Goal: Task Accomplishment & Management: Manage account settings

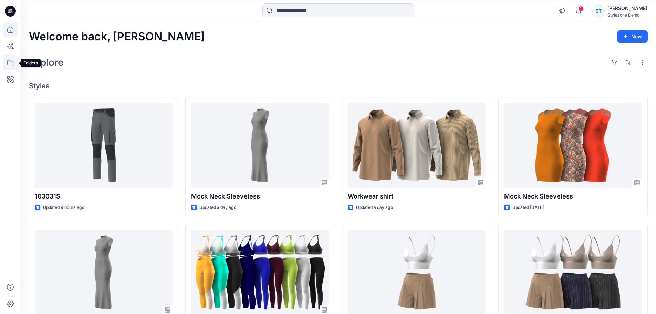
click at [15, 62] on icon at bounding box center [10, 62] width 15 height 15
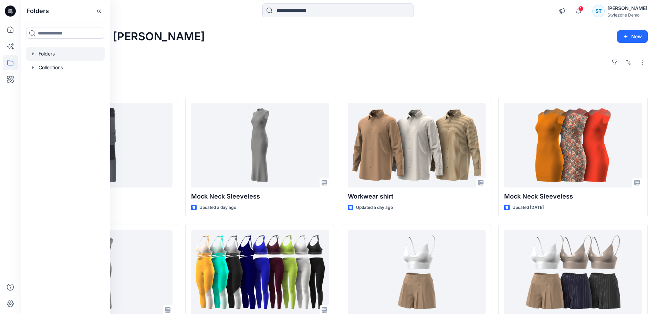
click at [34, 54] on icon "button" at bounding box center [33, 54] width 6 height 6
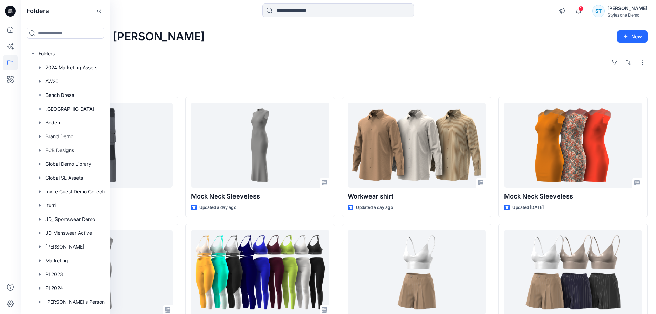
click at [142, 55] on div "Explore" at bounding box center [338, 62] width 619 height 17
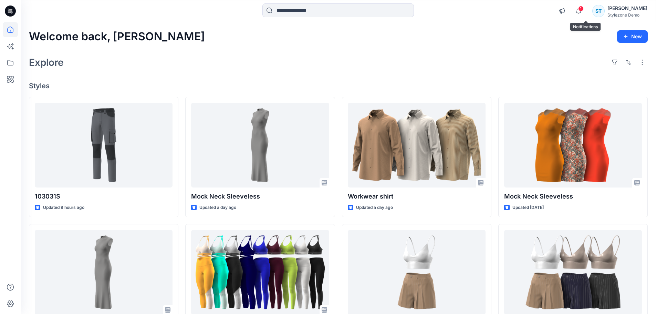
click at [584, 10] on span "1" at bounding box center [581, 9] width 6 height 6
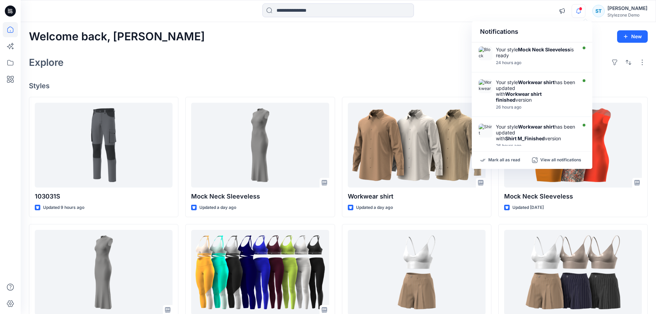
click at [423, 64] on div "Explore" at bounding box center [338, 62] width 619 height 17
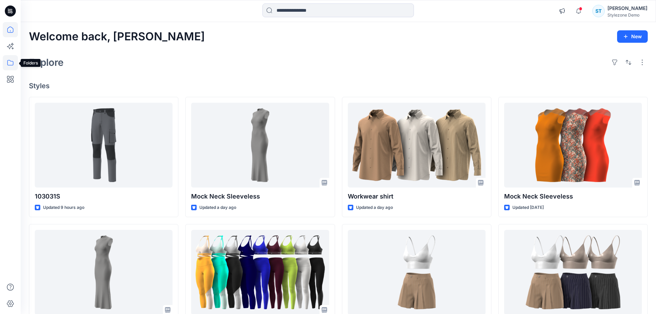
click at [9, 61] on icon at bounding box center [10, 62] width 15 height 15
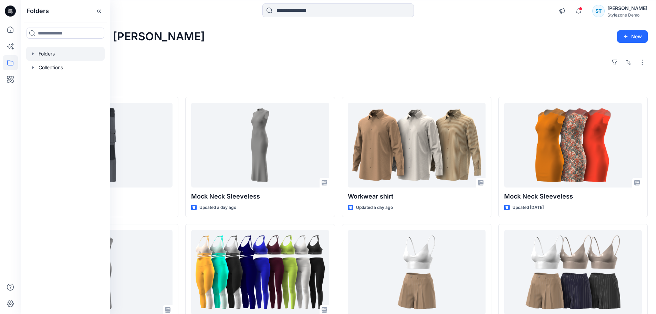
click at [34, 53] on icon "button" at bounding box center [33, 54] width 6 height 6
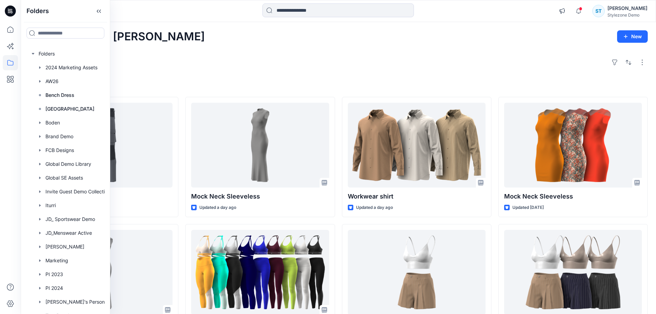
click at [153, 52] on div "Welcome back, Savio New Explore Styles 103031S Updated 9 hours ago Mock Neck Sl…" at bounding box center [339, 276] width 636 height 509
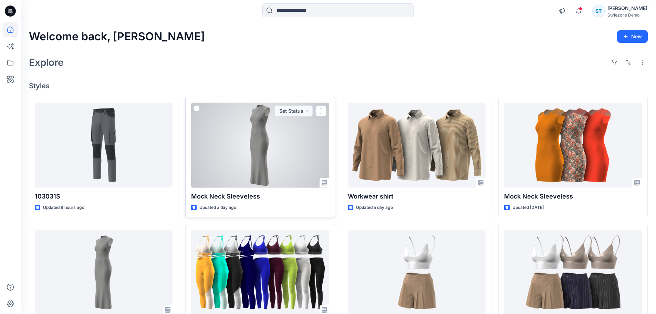
click at [196, 108] on span at bounding box center [197, 108] width 6 height 6
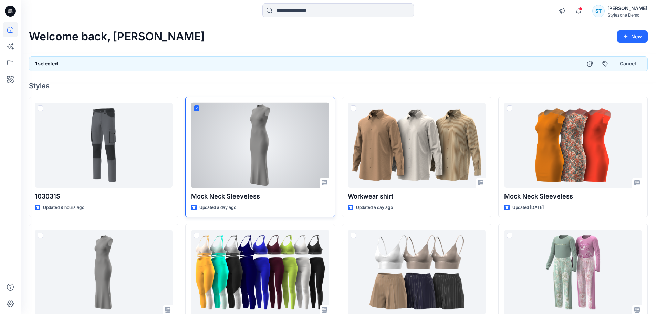
click at [196, 107] on icon at bounding box center [196, 108] width 3 height 2
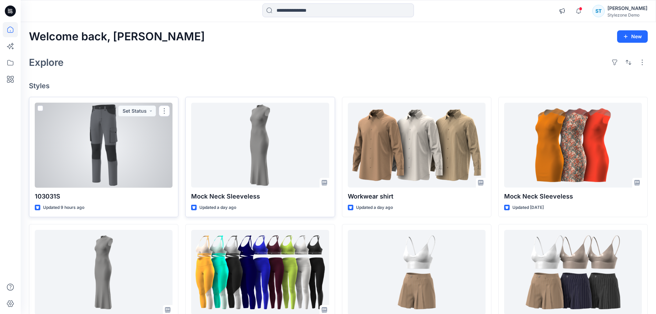
click at [42, 108] on span at bounding box center [41, 108] width 6 height 6
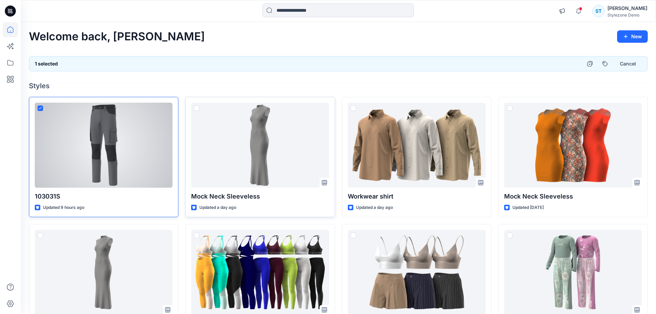
click at [41, 108] on icon at bounding box center [40, 108] width 3 height 2
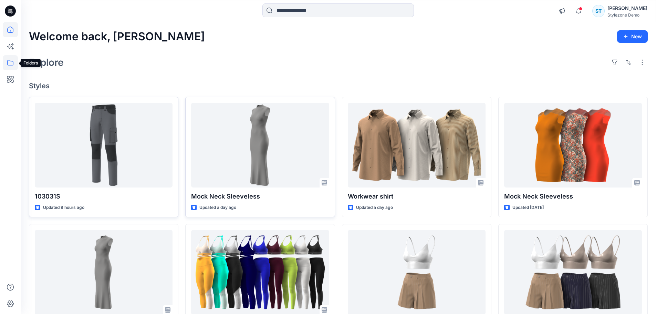
click at [12, 62] on icon at bounding box center [10, 62] width 15 height 15
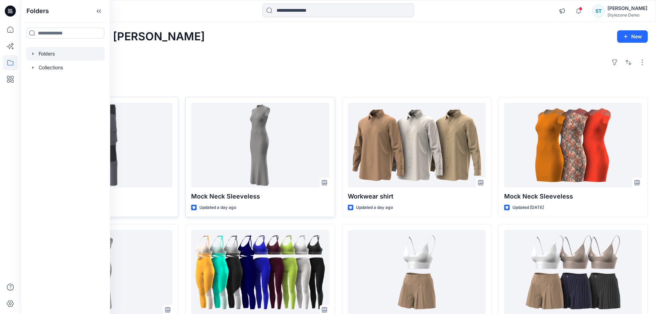
click at [33, 55] on icon "button" at bounding box center [33, 54] width 6 height 6
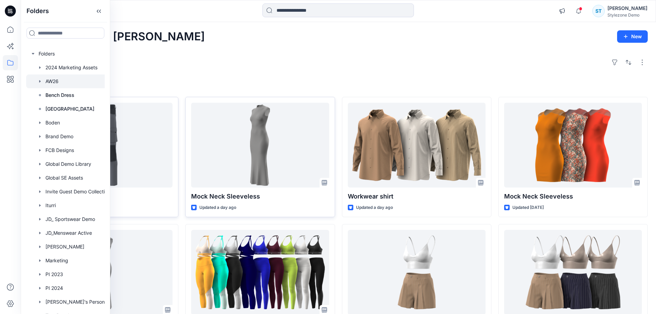
click at [46, 80] on div at bounding box center [74, 81] width 96 height 14
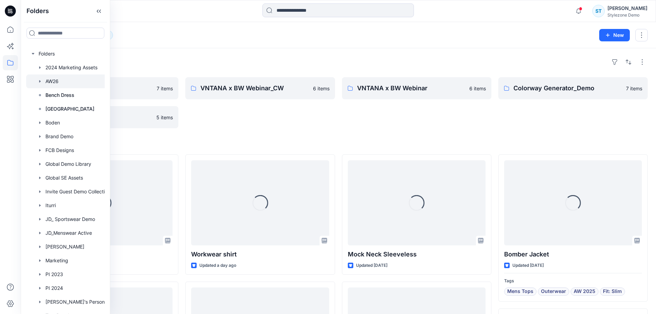
click at [206, 62] on div "Folders" at bounding box center [338, 61] width 619 height 11
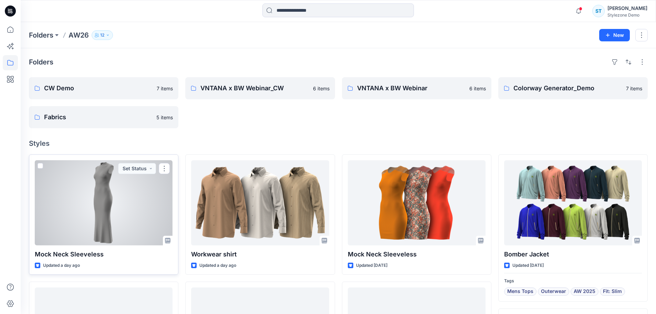
click at [41, 167] on span at bounding box center [41, 166] width 6 height 6
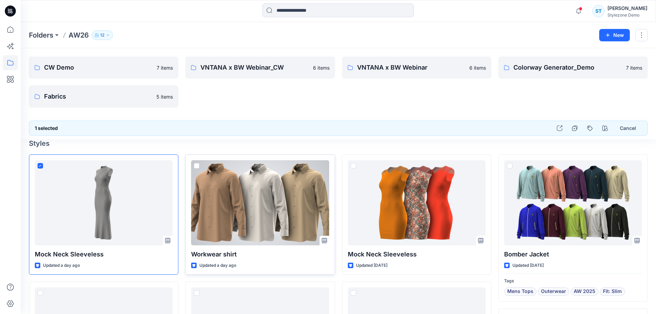
click at [196, 166] on span at bounding box center [197, 166] width 6 height 6
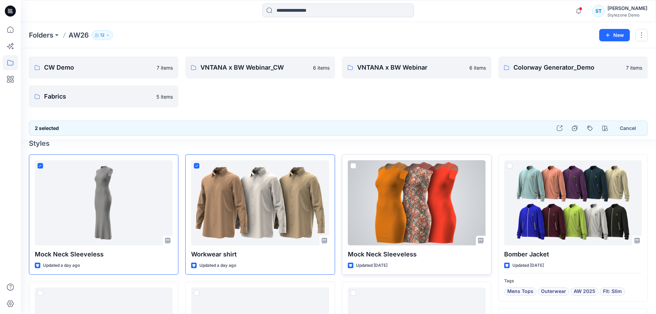
click at [353, 166] on span at bounding box center [354, 166] width 6 height 6
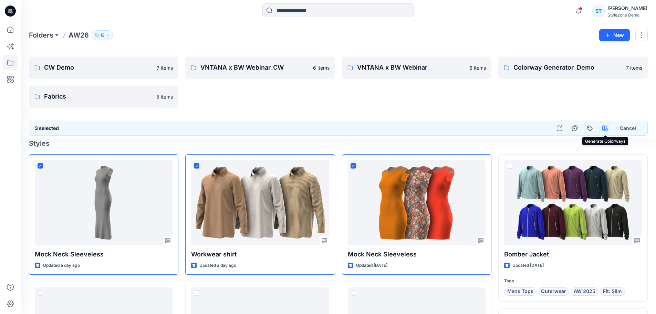
click at [607, 128] on icon "button" at bounding box center [605, 128] width 6 height 6
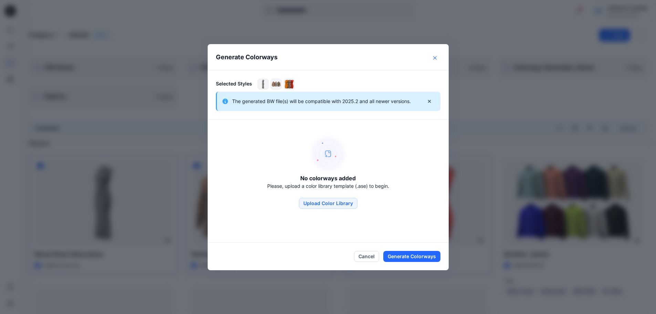
click at [438, 55] on button "Close" at bounding box center [435, 57] width 11 height 11
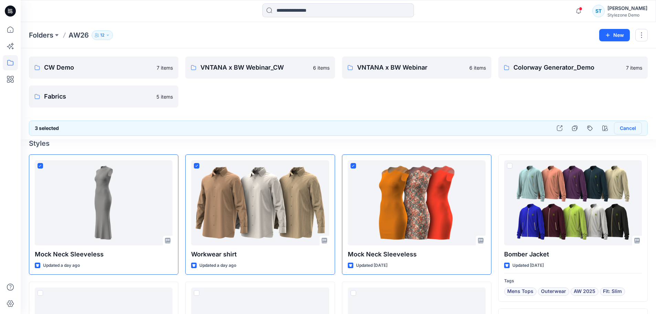
click at [624, 129] on button "Cancel" at bounding box center [628, 128] width 28 height 12
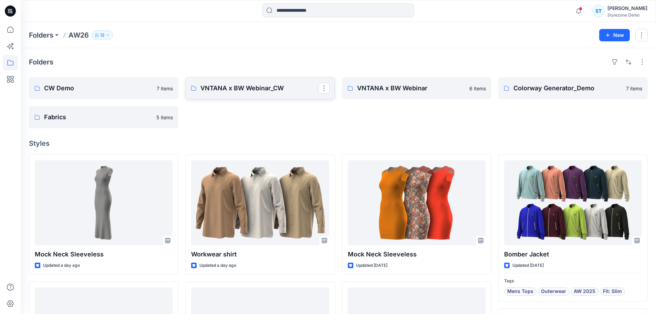
click at [305, 88] on p "VNTANA x BW Webinar_CW" at bounding box center [259, 88] width 118 height 10
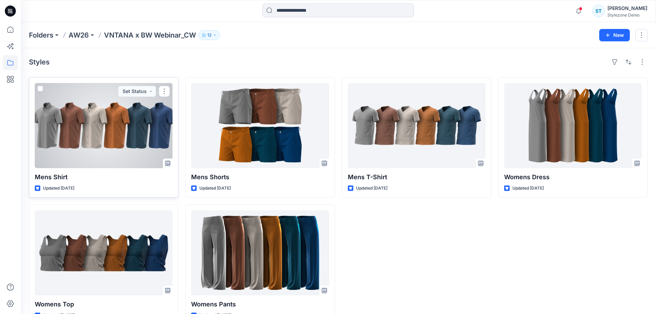
click at [112, 124] on div at bounding box center [104, 125] width 138 height 85
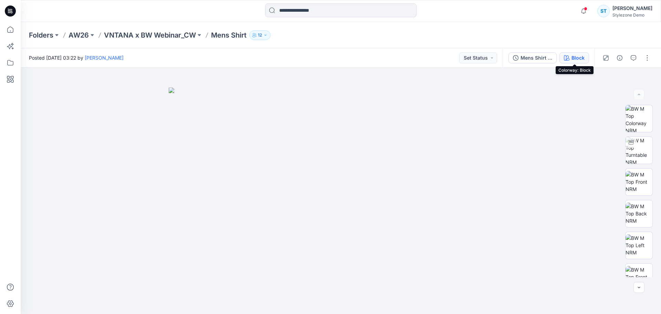
click at [571, 57] on button "Block" at bounding box center [575, 57] width 30 height 11
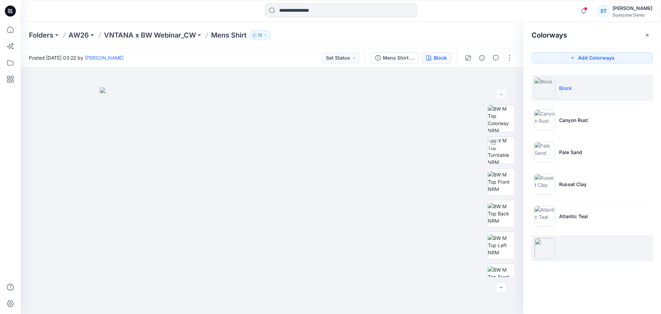
click at [549, 249] on img at bounding box center [545, 248] width 21 height 21
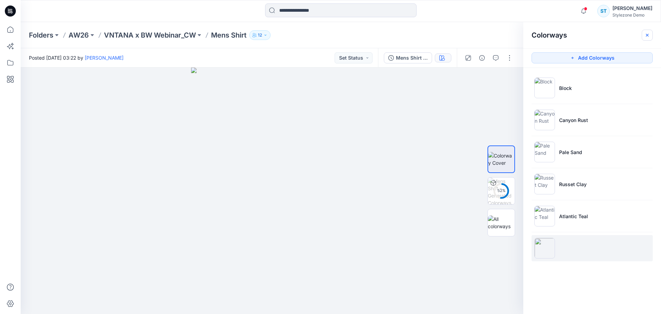
click at [647, 35] on icon "button" at bounding box center [648, 35] width 6 height 6
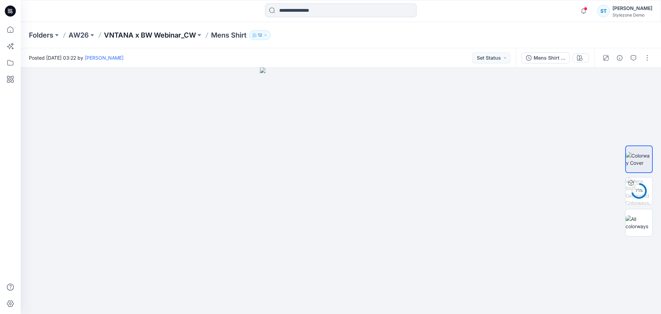
click at [156, 39] on p "VNTANA x BW Webinar_CW" at bounding box center [150, 35] width 92 height 10
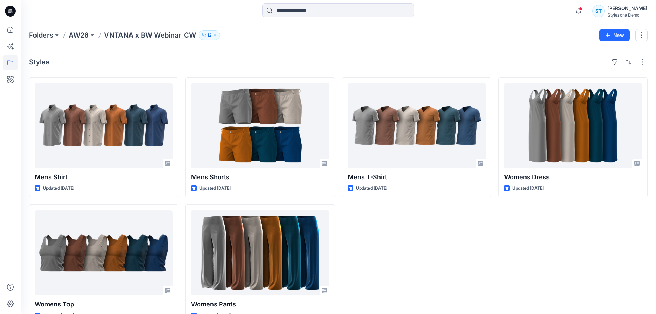
click at [473, 245] on div "Mens T-Shirt Updated [DATE]" at bounding box center [416, 200] width 149 height 247
click at [599, 6] on div "2 Notifications Your style Mock Neck Sleeveless is ready 24 hours ago Your styl…" at bounding box center [610, 10] width 76 height 15
click at [585, 11] on icon "button" at bounding box center [578, 11] width 13 height 14
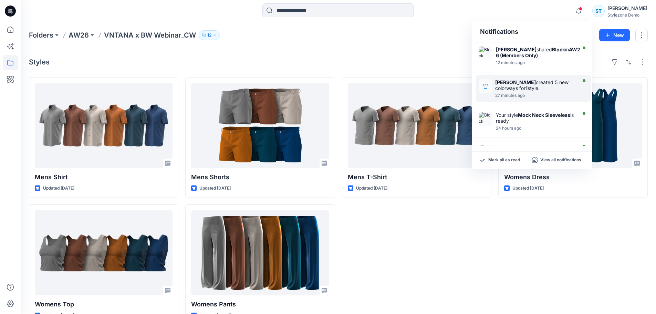
click at [530, 89] on div "[PERSON_NAME] created 5 new colorways for 1 style." at bounding box center [535, 85] width 80 height 12
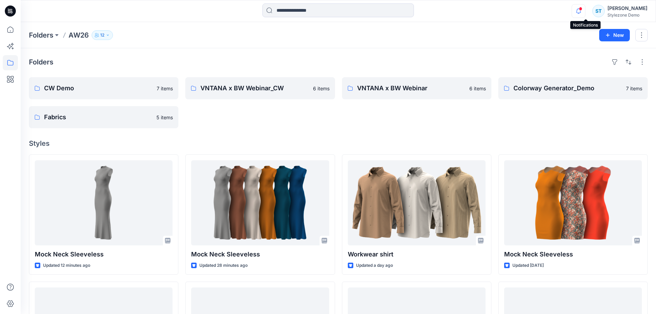
click at [582, 15] on icon "button" at bounding box center [578, 11] width 13 height 14
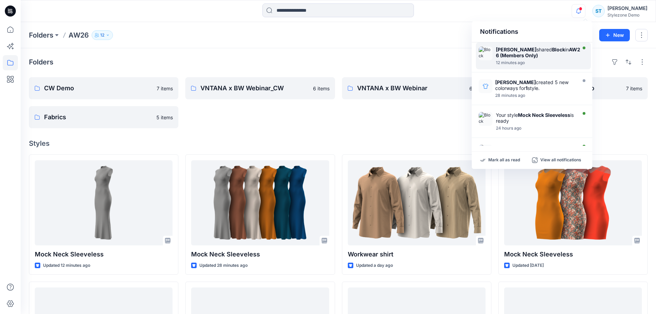
click at [572, 51] on div "[PERSON_NAME] shared Block in AW26 (Members Only)" at bounding box center [538, 53] width 85 height 12
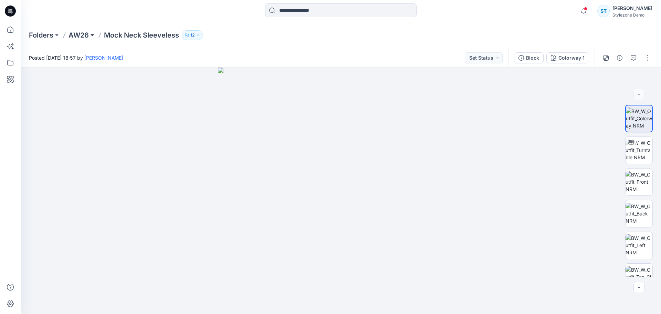
click at [93, 34] on button at bounding box center [92, 35] width 7 height 10
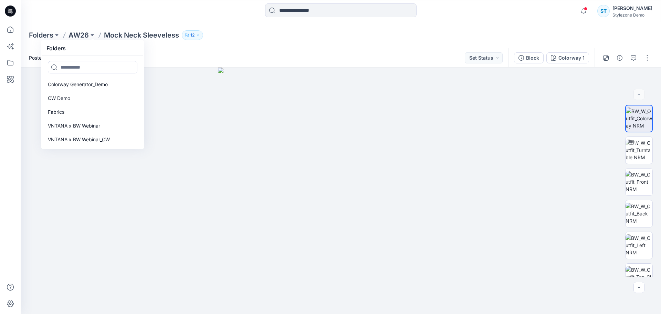
click at [620, 7] on div "[PERSON_NAME]" at bounding box center [633, 8] width 40 height 8
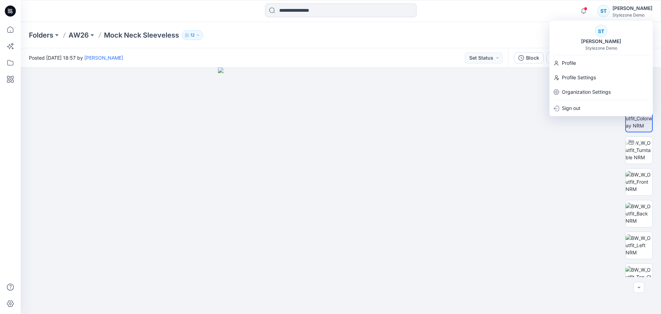
click at [604, 31] on div "ST" at bounding box center [601, 31] width 12 height 12
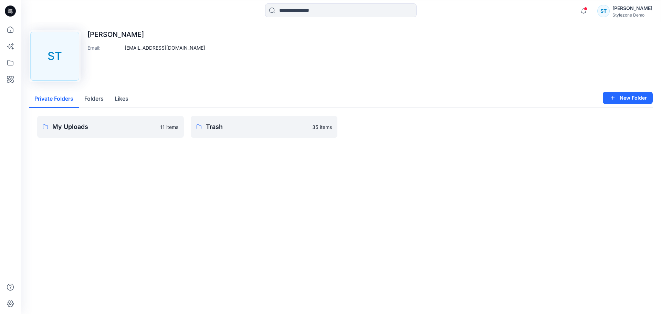
click at [610, 16] on div "ST" at bounding box center [604, 11] width 12 height 12
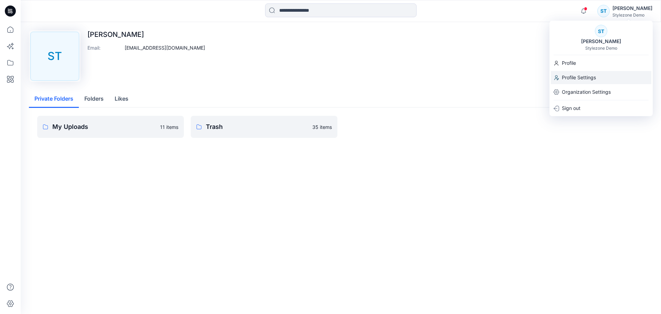
click at [599, 74] on div "Profile Settings" at bounding box center [601, 77] width 101 height 13
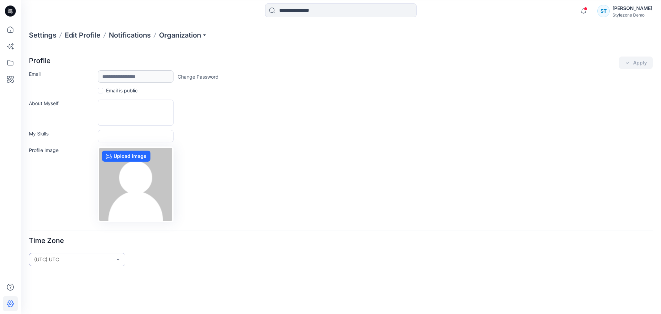
click at [118, 256] on div "(UTC) UTC" at bounding box center [77, 259] width 96 height 13
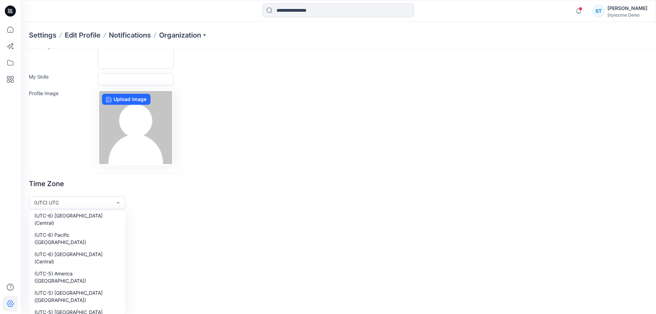
scroll to position [1240, 0]
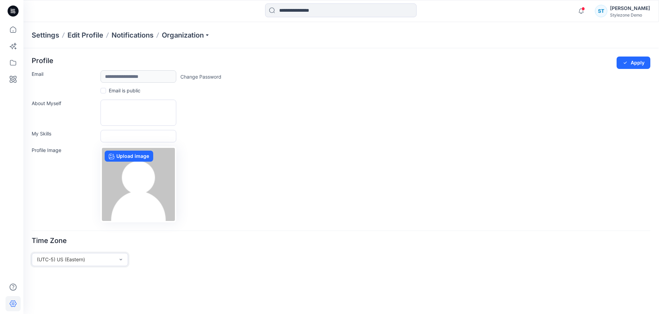
scroll to position [0, 0]
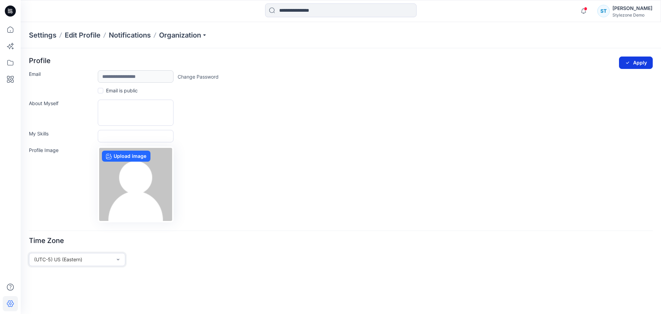
click at [623, 61] on button "Apply" at bounding box center [636, 62] width 34 height 12
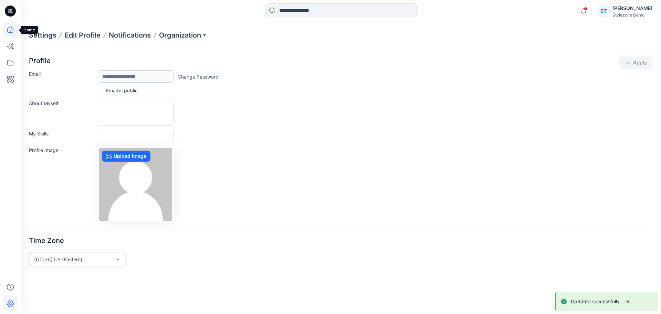
click at [14, 31] on icon at bounding box center [10, 29] width 15 height 15
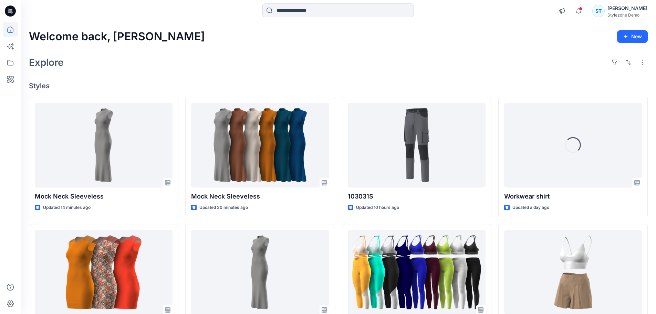
click at [581, 18] on div "Notifications [PERSON_NAME] shared Block in AW26 (Members Only) 12 minutes ago …" at bounding box center [601, 10] width 92 height 15
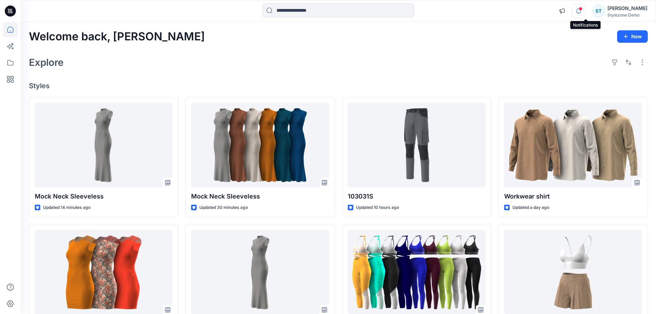
click at [582, 7] on icon "button" at bounding box center [578, 11] width 13 height 14
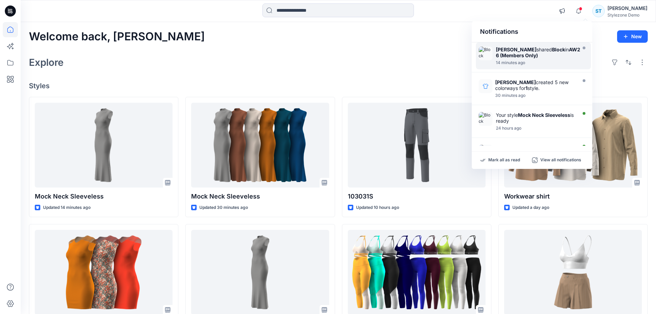
click at [542, 51] on div "[PERSON_NAME] shared Block in AW26 (Members Only)" at bounding box center [538, 53] width 85 height 12
